Goal: Find contact information: Find contact information

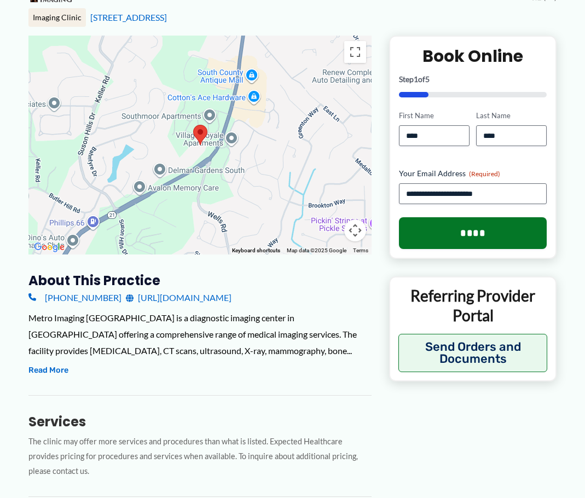
scroll to position [219, 0]
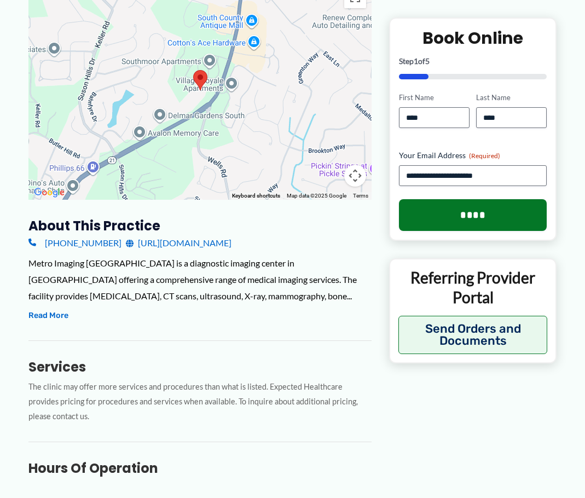
click at [459, 407] on div "To navigate the map with touch gestures double-tap and hold your finger on the …" at bounding box center [292, 371] width 528 height 780
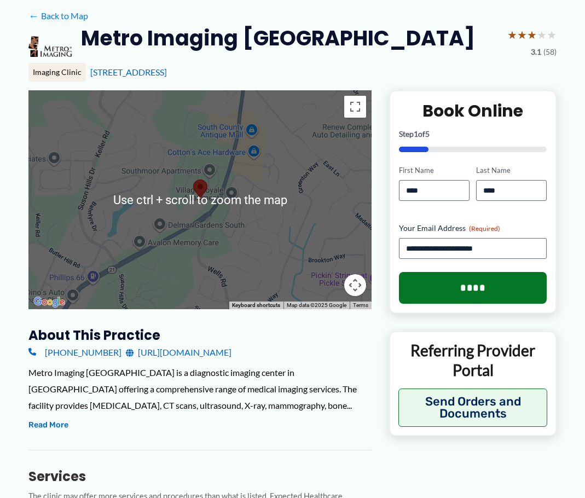
scroll to position [0, 0]
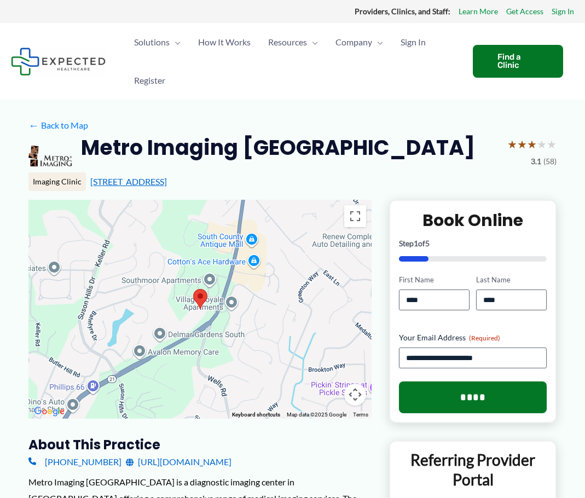
drag, startPoint x: 238, startPoint y: 183, endPoint x: 90, endPoint y: 182, distance: 147.8
click at [90, 182] on div "[STREET_ADDRESS]" at bounding box center [323, 182] width 466 height 12
copy link "[STREET_ADDRESS]"
